Goal: Navigation & Orientation: Understand site structure

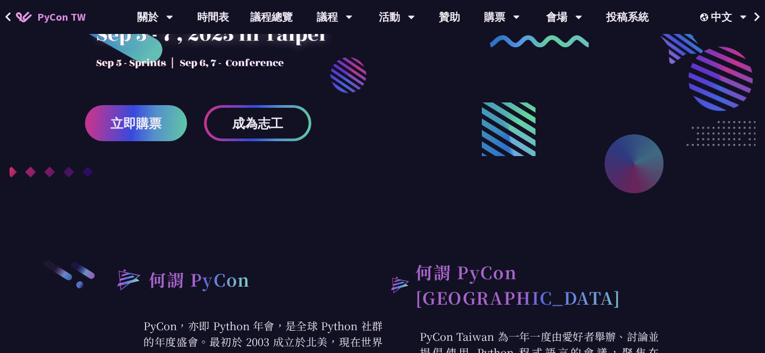
scroll to position [184, 0]
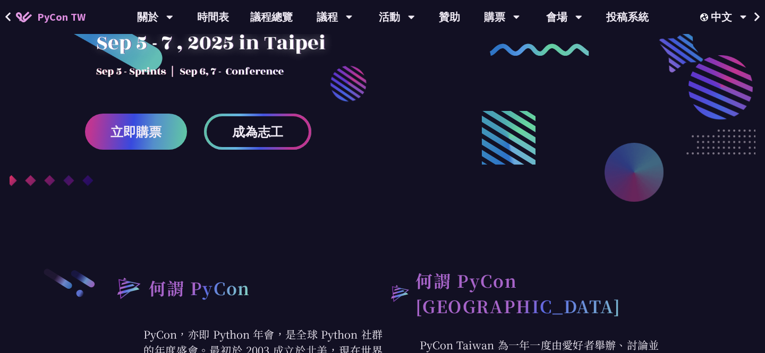
click at [258, 119] on link "成為志工" at bounding box center [257, 132] width 107 height 36
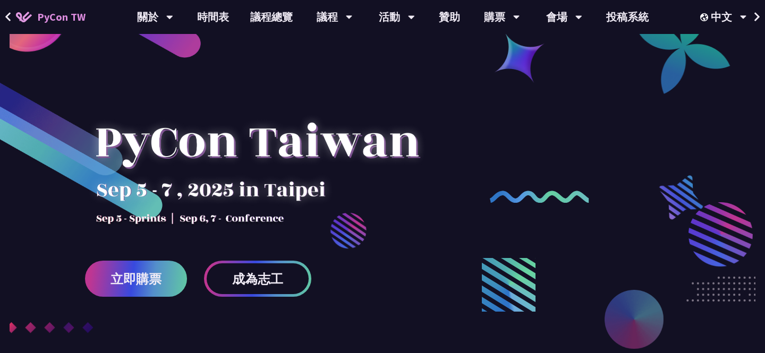
scroll to position [36, 0]
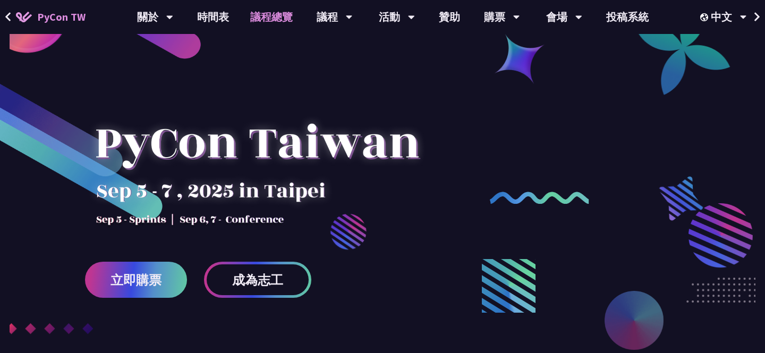
click at [288, 14] on link "議程總覽" at bounding box center [272, 17] width 64 height 34
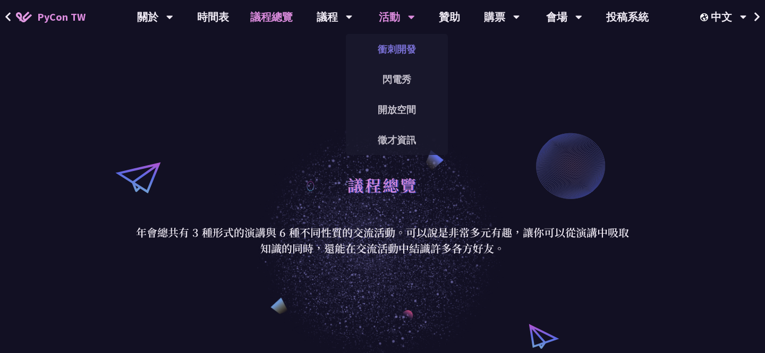
click at [403, 53] on link "衝刺開發" at bounding box center [397, 49] width 102 height 25
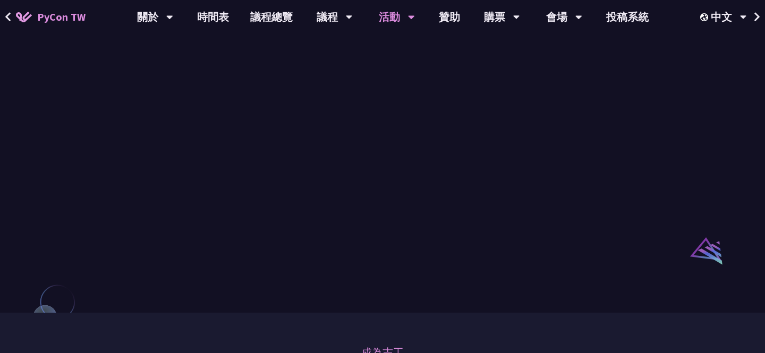
scroll to position [718, 0]
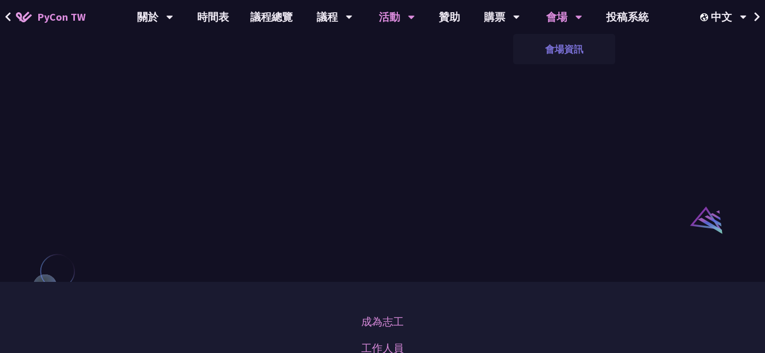
click at [567, 57] on link "會場資訊" at bounding box center [564, 49] width 102 height 25
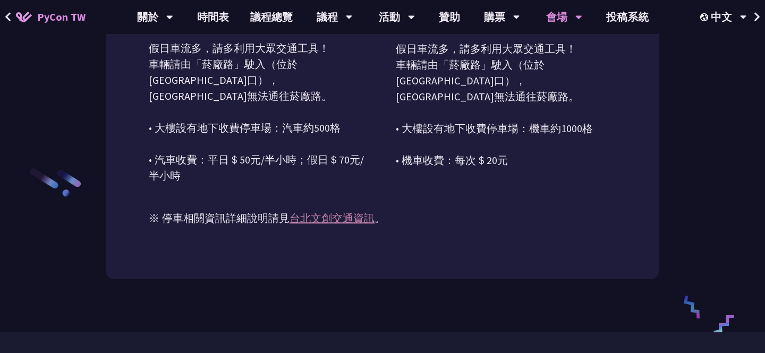
scroll to position [1643, 0]
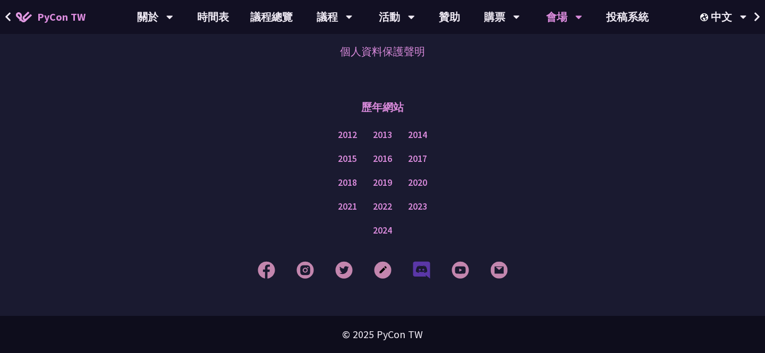
click at [423, 270] on img at bounding box center [422, 270] width 18 height 18
click at [418, 274] on img at bounding box center [422, 270] width 18 height 18
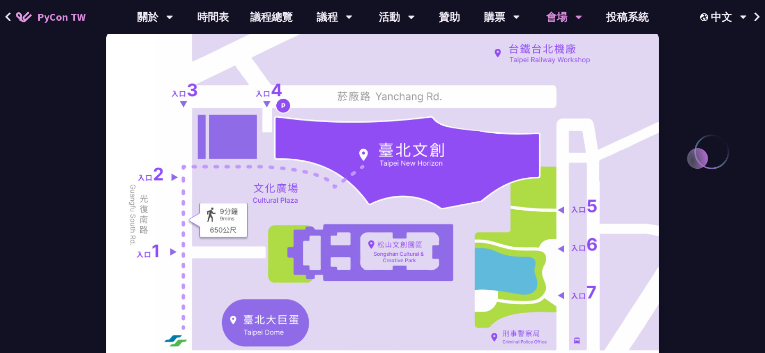
scroll to position [0, 0]
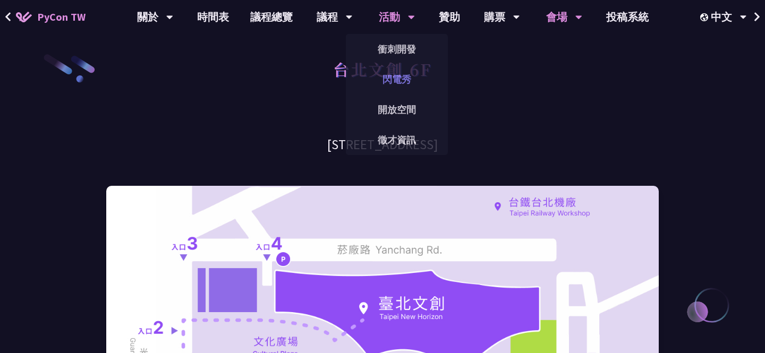
click at [385, 77] on link "閃電秀" at bounding box center [397, 79] width 102 height 25
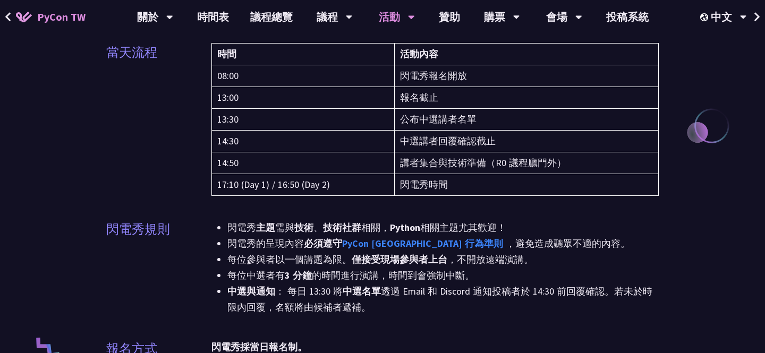
scroll to position [180, 0]
drag, startPoint x: 227, startPoint y: 243, endPoint x: 239, endPoint y: 245, distance: 11.8
click at [239, 245] on li "閃電秀的呈現內容 必須遵守 PyCon Taiwan 行為準則 ，避免造成聽眾不適的內容。" at bounding box center [442, 243] width 431 height 16
click at [242, 243] on li "閃電秀的呈現內容 必須遵守 PyCon Taiwan 行為準則 ，避免造成聽眾不適的內容。" at bounding box center [442, 243] width 431 height 16
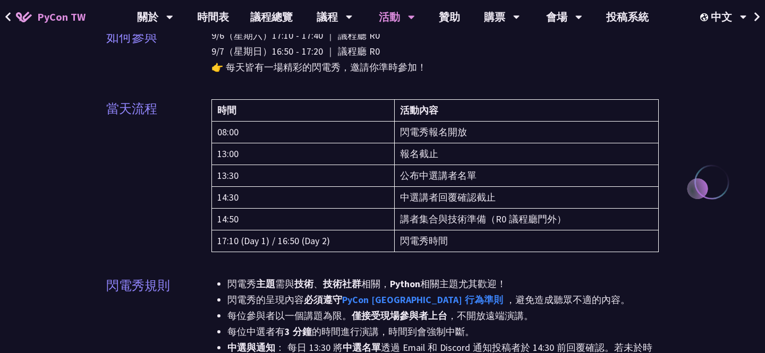
scroll to position [0, 0]
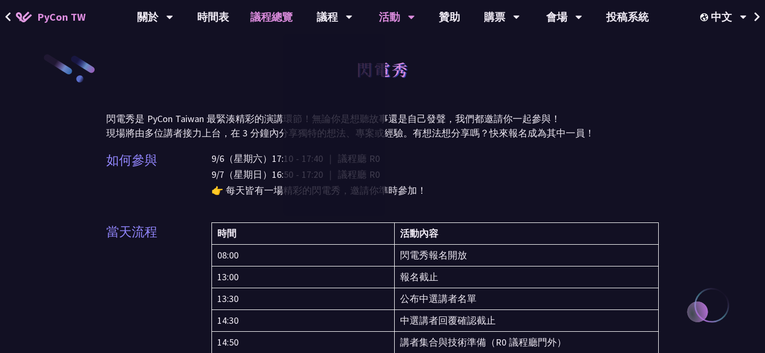
click at [285, 22] on link "議程總覽" at bounding box center [272, 17] width 64 height 34
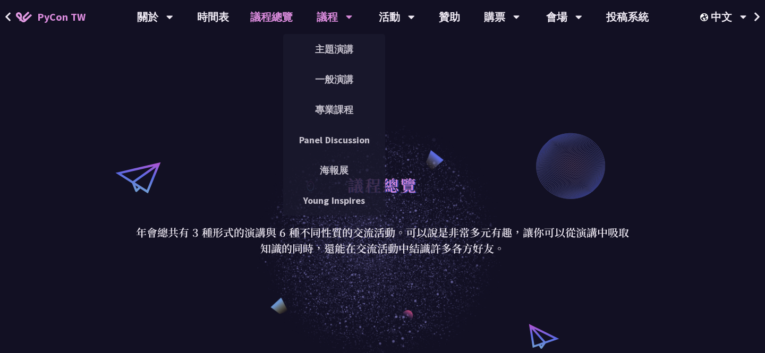
click at [323, 18] on div "議程" at bounding box center [335, 17] width 36 height 34
click at [324, 42] on link "主題演講" at bounding box center [334, 49] width 102 height 25
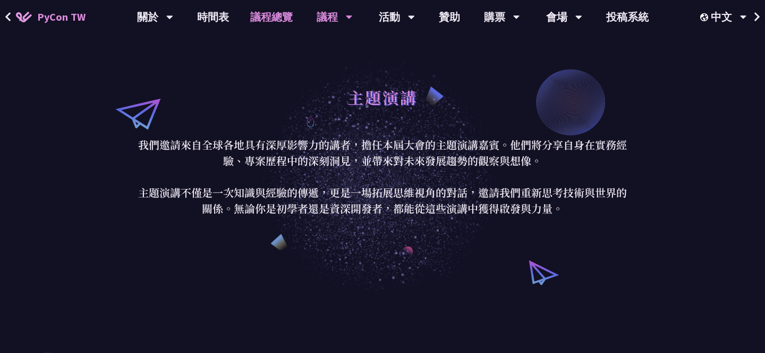
click at [276, 24] on link "議程總覽" at bounding box center [272, 17] width 64 height 34
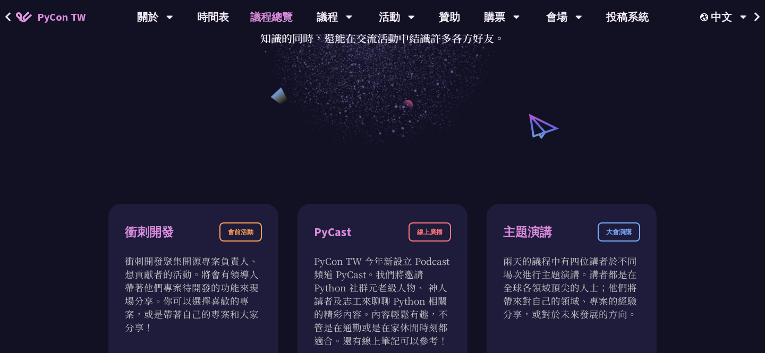
scroll to position [204, 0]
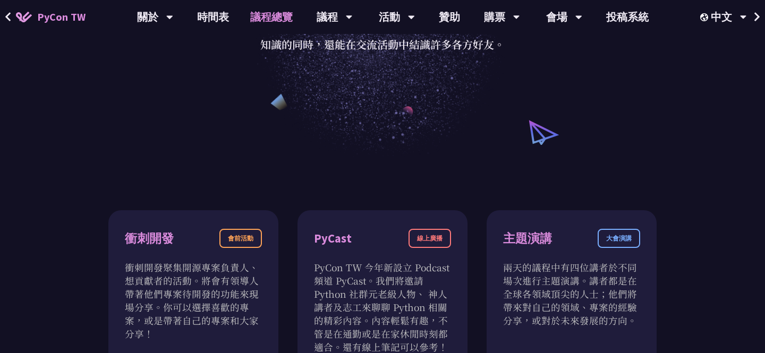
click at [218, 14] on link "時間表" at bounding box center [212, 17] width 53 height 34
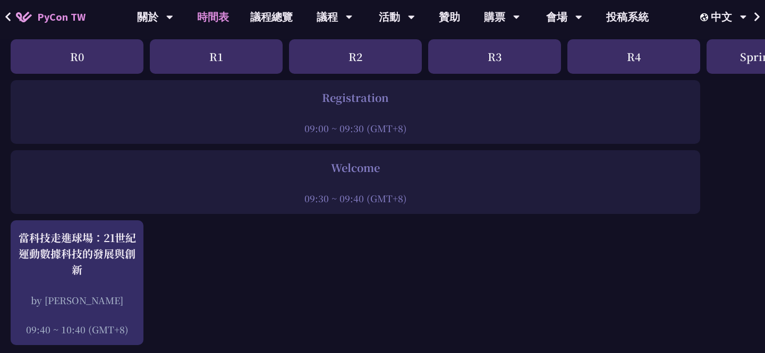
scroll to position [132, 0]
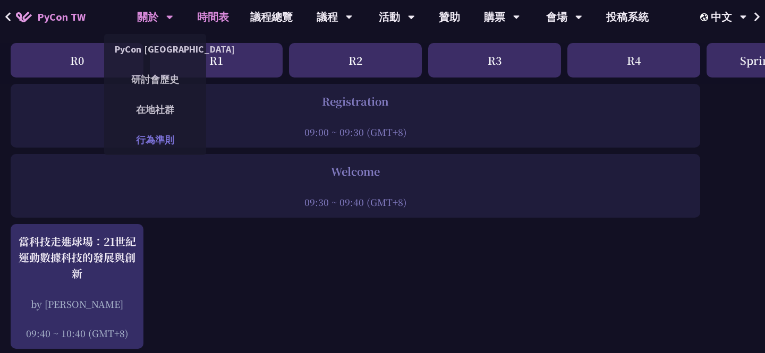
click at [147, 133] on link "行為準則" at bounding box center [155, 139] width 102 height 25
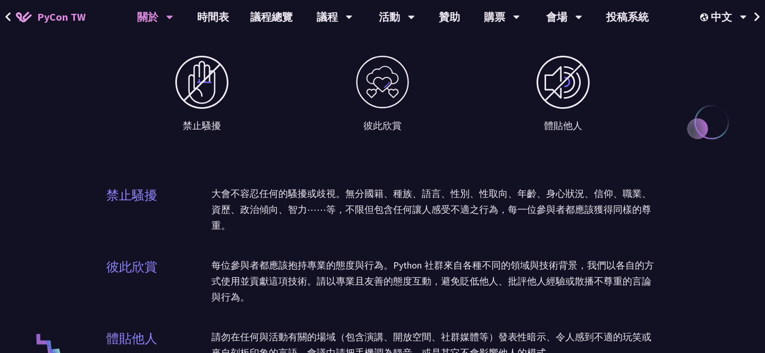
scroll to position [763, 0]
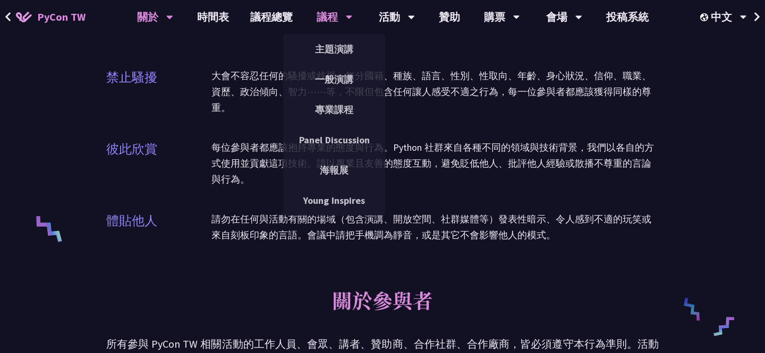
click at [342, 13] on div "議程" at bounding box center [335, 17] width 36 height 34
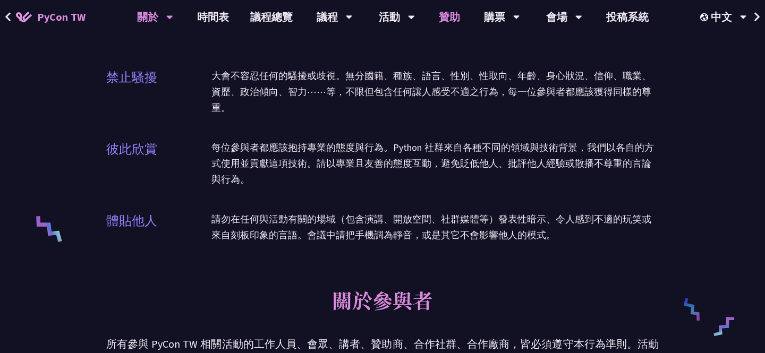
click at [447, 23] on link "贊助" at bounding box center [449, 17] width 42 height 34
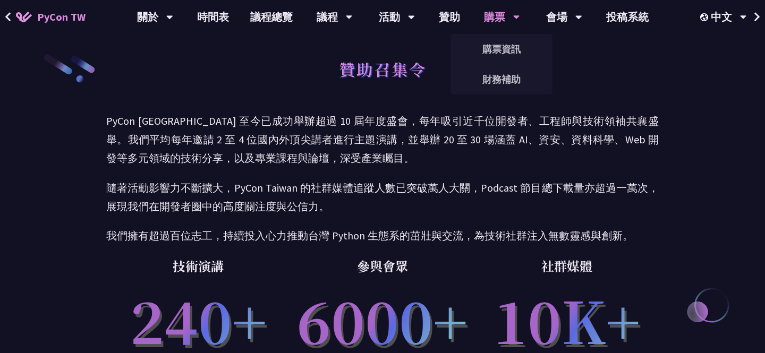
click at [480, 23] on div "購票 購票資訊 財務補助" at bounding box center [502, 17] width 63 height 34
click at [555, 22] on div "會場" at bounding box center [564, 17] width 36 height 34
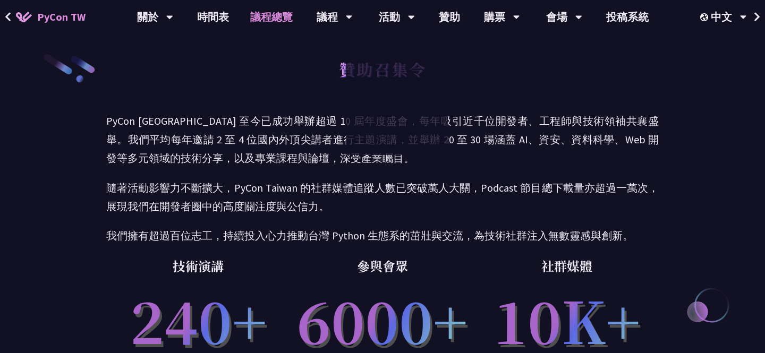
click at [266, 13] on link "議程總覽" at bounding box center [272, 17] width 64 height 34
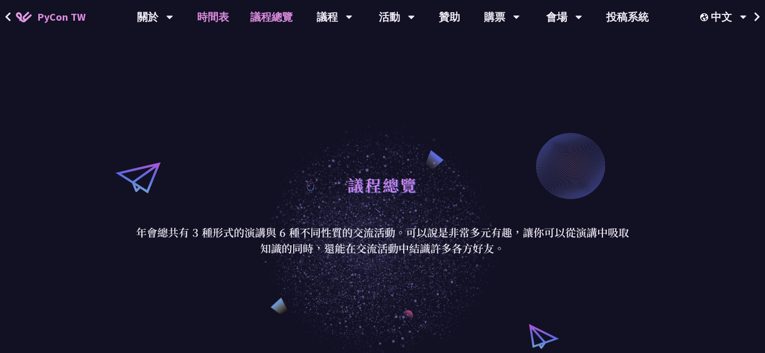
click at [198, 21] on link "時間表" at bounding box center [212, 17] width 53 height 34
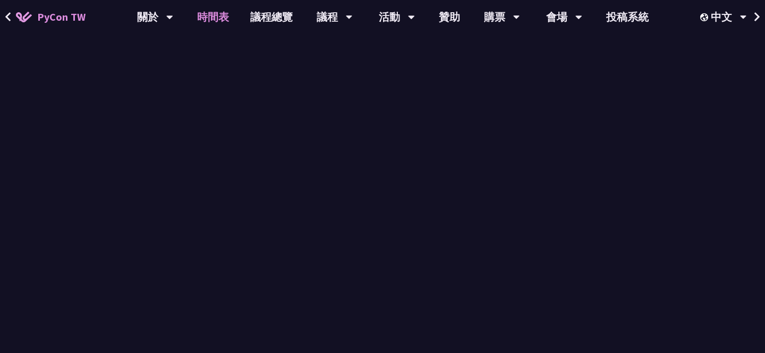
scroll to position [132, 0]
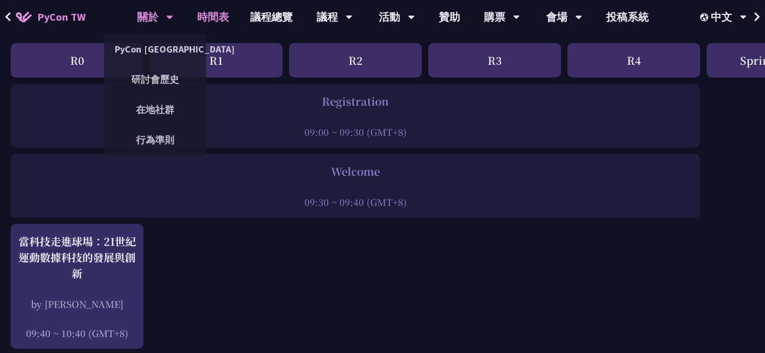
click at [154, 16] on div "關於" at bounding box center [155, 17] width 36 height 34
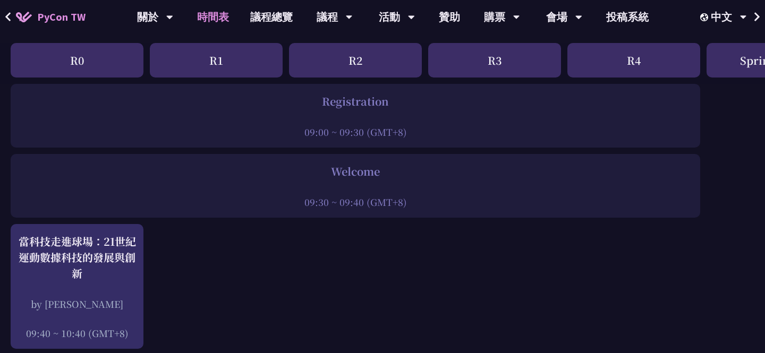
click at [12, 15] on button at bounding box center [8, 17] width 16 height 34
click at [5, 15] on icon at bounding box center [8, 17] width 7 height 11
click at [31, 14] on img at bounding box center [24, 17] width 16 height 11
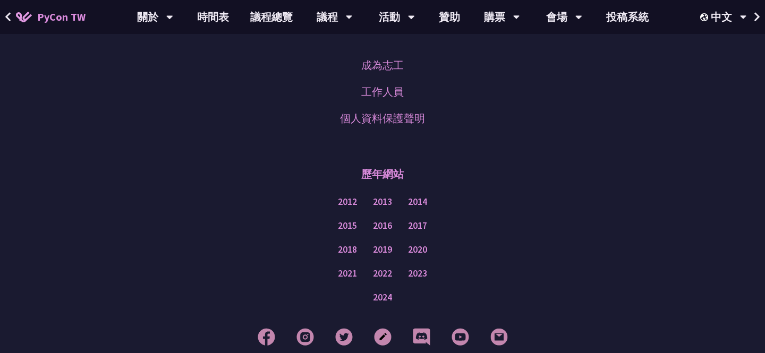
scroll to position [3171, 0]
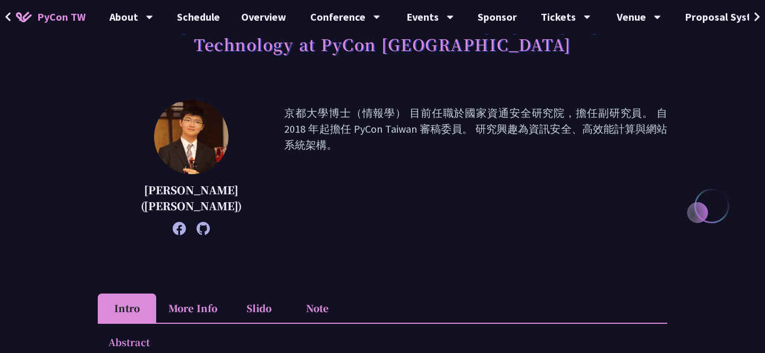
scroll to position [98, 0]
